Goal: Transaction & Acquisition: Purchase product/service

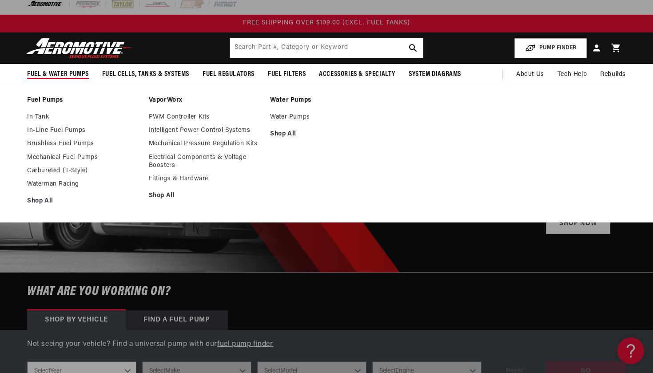
scroll to position [11, 0]
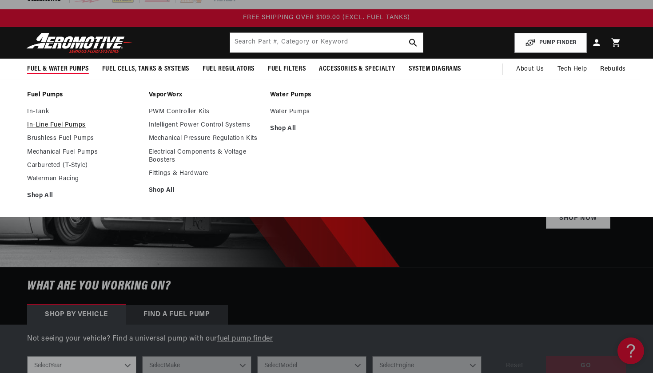
click at [66, 123] on link "In-Line Fuel Pumps" at bounding box center [83, 125] width 113 height 8
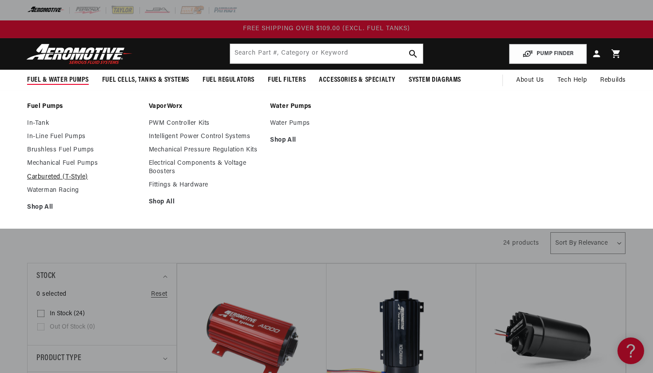
click at [76, 178] on link "Carbureted (T-Style)" at bounding box center [83, 177] width 113 height 8
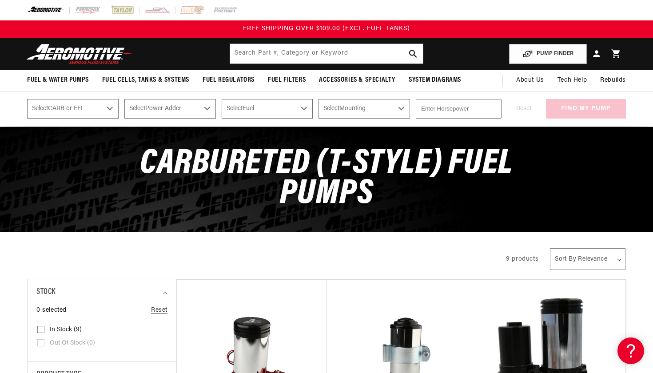
scroll to position [0, 0]
click at [371, 59] on input "text" at bounding box center [326, 54] width 193 height 20
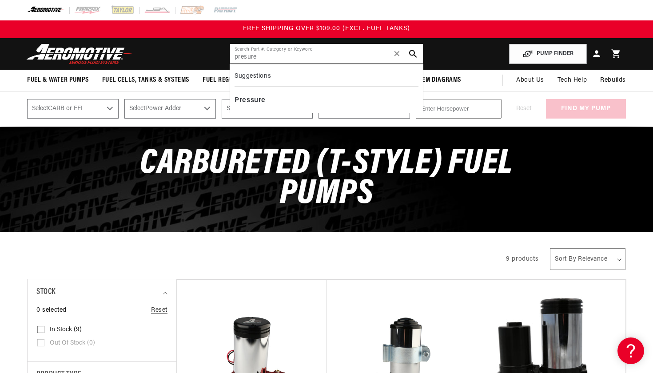
scroll to position [0, 0]
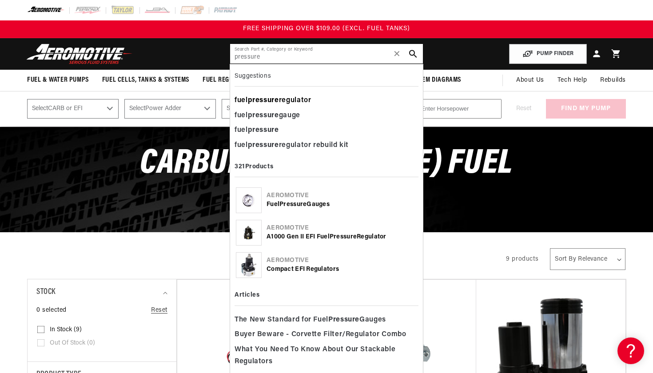
type input "pressure"
click at [345, 107] on div "fuel pressure regulator" at bounding box center [326, 100] width 184 height 15
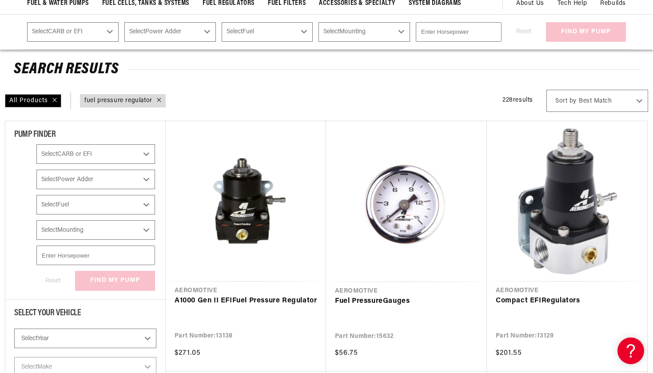
scroll to position [83, 0]
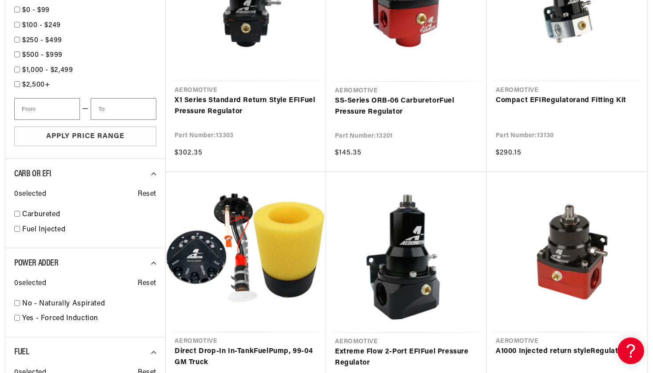
scroll to position [1030, 0]
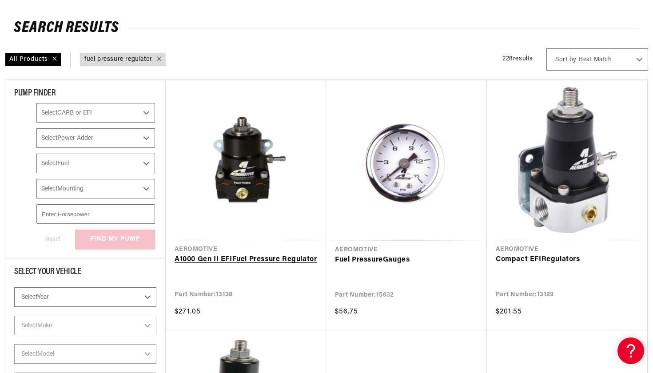
scroll to position [121, 0]
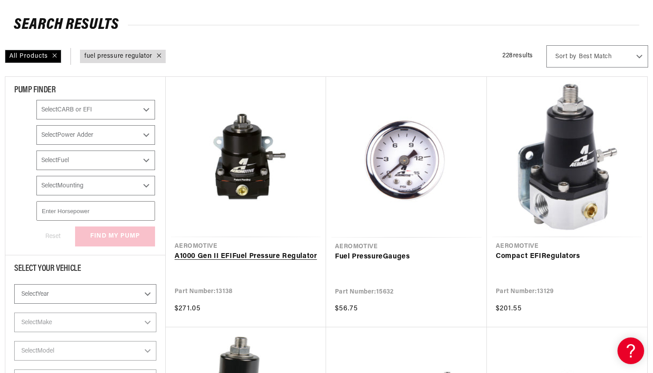
click at [259, 258] on link "A1000 Gen II EFI Fuel Pressure Regulator" at bounding box center [245, 257] width 143 height 12
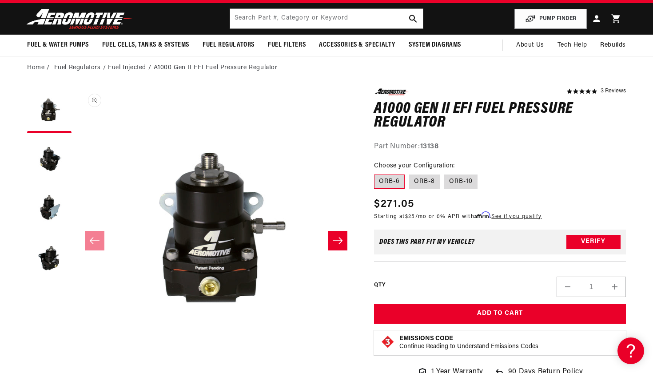
scroll to position [36, 0]
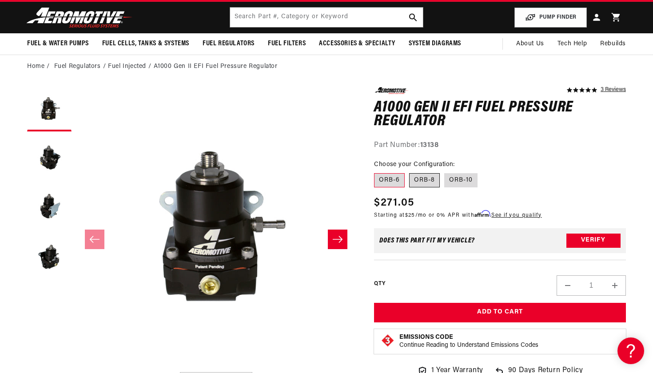
click at [417, 178] on label "ORB-8" at bounding box center [424, 180] width 31 height 14
click at [409, 172] on input "ORB-8" at bounding box center [409, 171] width 0 height 0
radio input "true"
click at [448, 184] on label "ORB-10" at bounding box center [460, 180] width 33 height 14
click at [444, 172] on input "ORB-10" at bounding box center [444, 171] width 0 height 0
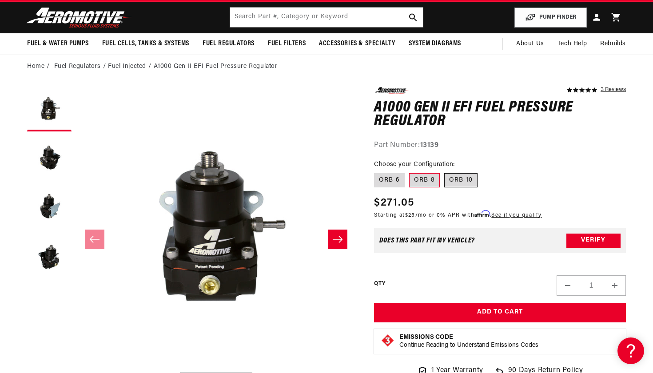
radio input "true"
click at [431, 173] on label "ORB-8" at bounding box center [424, 180] width 31 height 14
click at [409, 172] on input "ORB-8" at bounding box center [409, 171] width 0 height 0
radio input "true"
click at [396, 180] on label "ORB-6" at bounding box center [389, 180] width 31 height 14
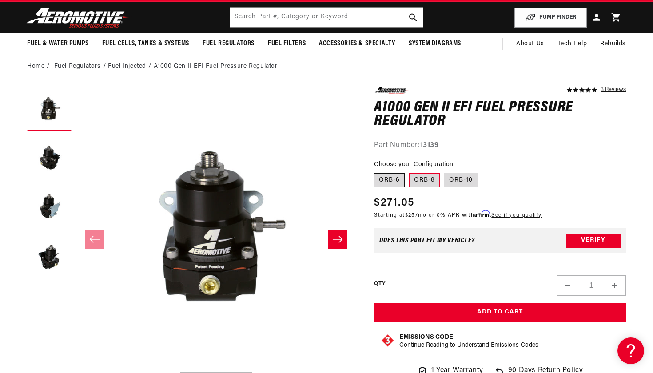
click at [376, 172] on input "ORB-6" at bounding box center [376, 171] width 0 height 0
radio input "true"
click at [416, 178] on label "ORB-8" at bounding box center [424, 180] width 31 height 14
click at [409, 172] on input "ORB-8" at bounding box center [409, 171] width 0 height 0
radio input "true"
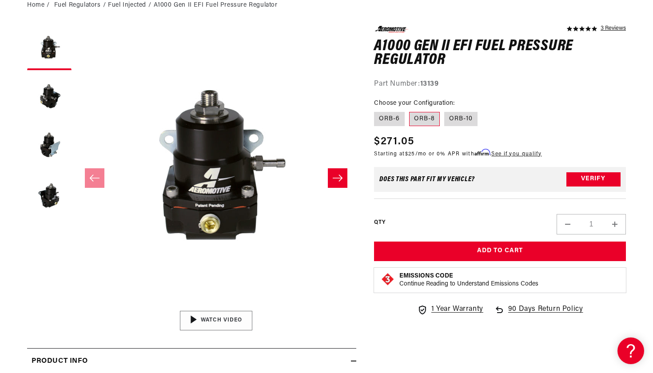
click at [223, 322] on img "Gallery Viewer" at bounding box center [216, 320] width 135 height 75
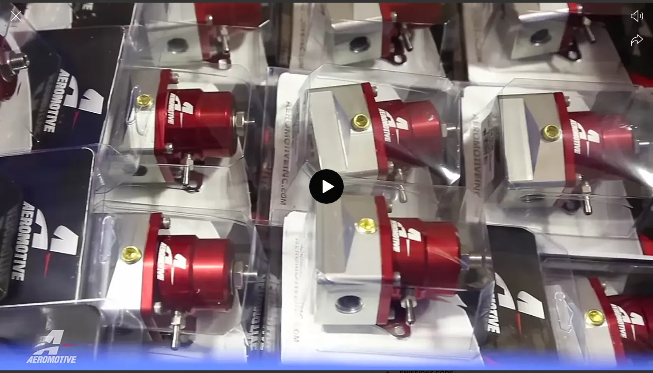
click at [317, 210] on div at bounding box center [326, 202] width 653 height 342
